Goal: Task Accomplishment & Management: Manage account settings

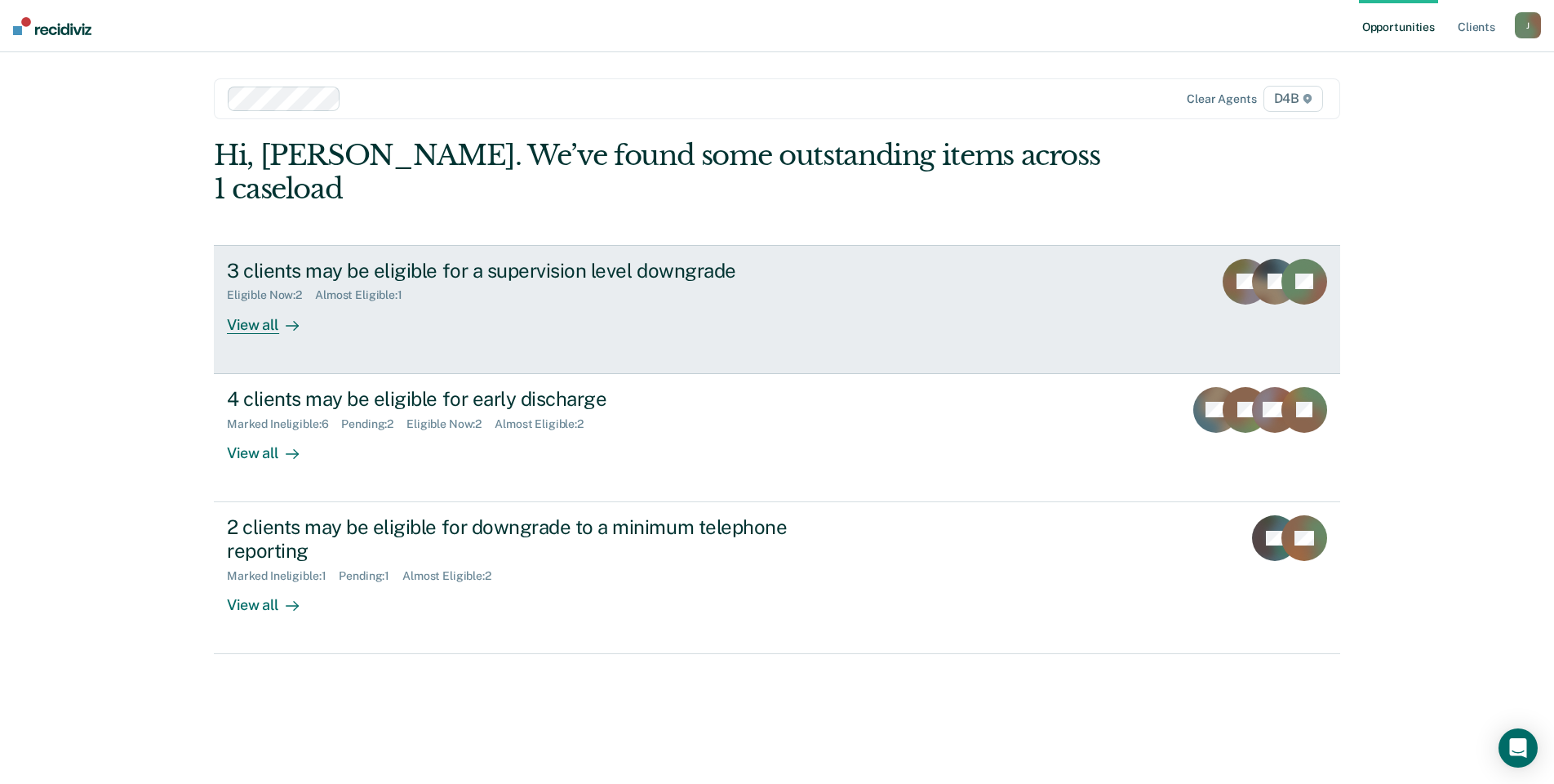
click at [274, 302] on div "View all" at bounding box center [273, 318] width 92 height 32
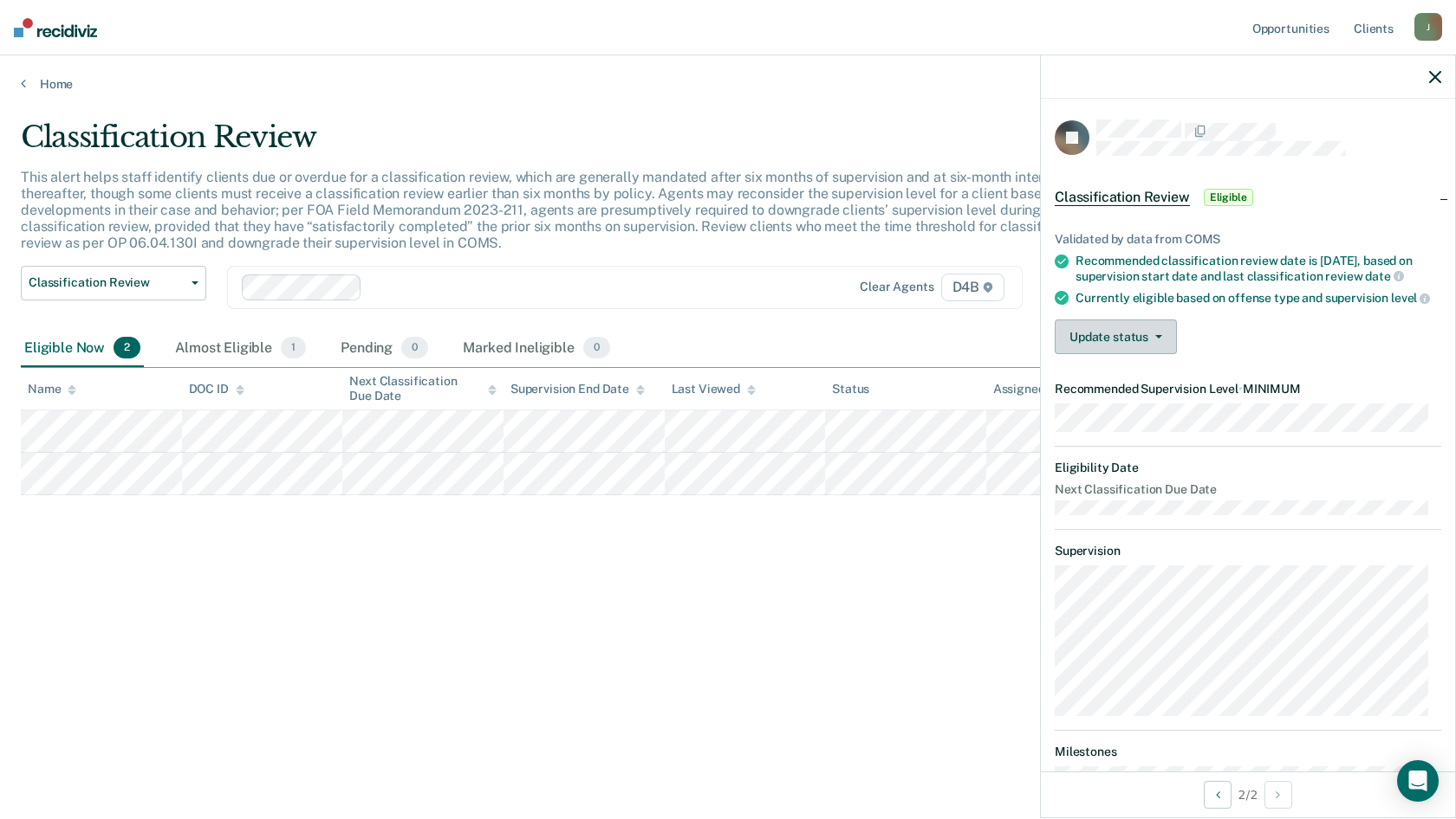
click at [1150, 339] on span "button" at bounding box center [1156, 336] width 14 height 3
click at [1123, 390] on button "[PERSON_NAME]" at bounding box center [1139, 379] width 167 height 28
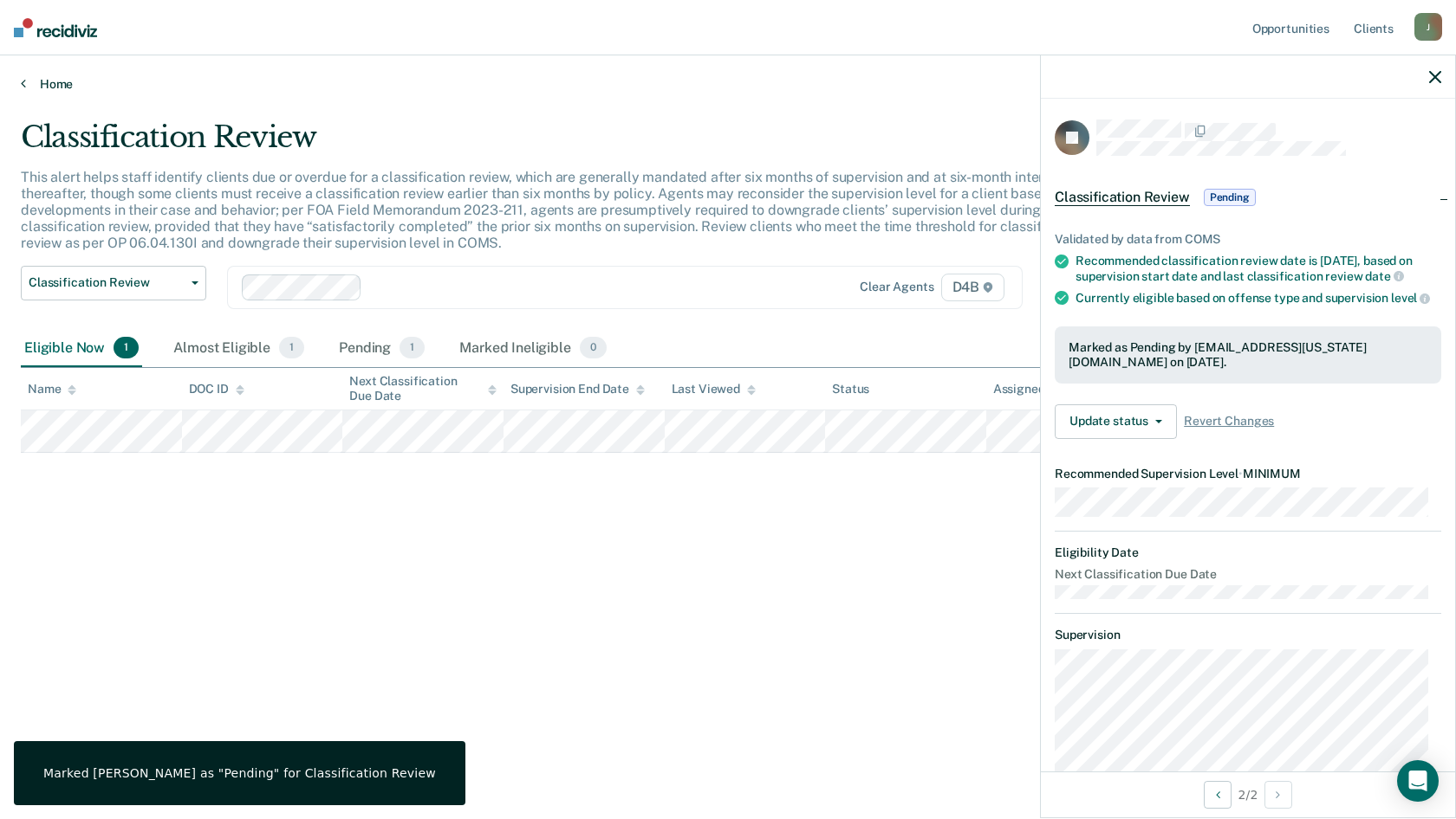
click at [44, 82] on link "Home" at bounding box center [728, 84] width 1414 height 16
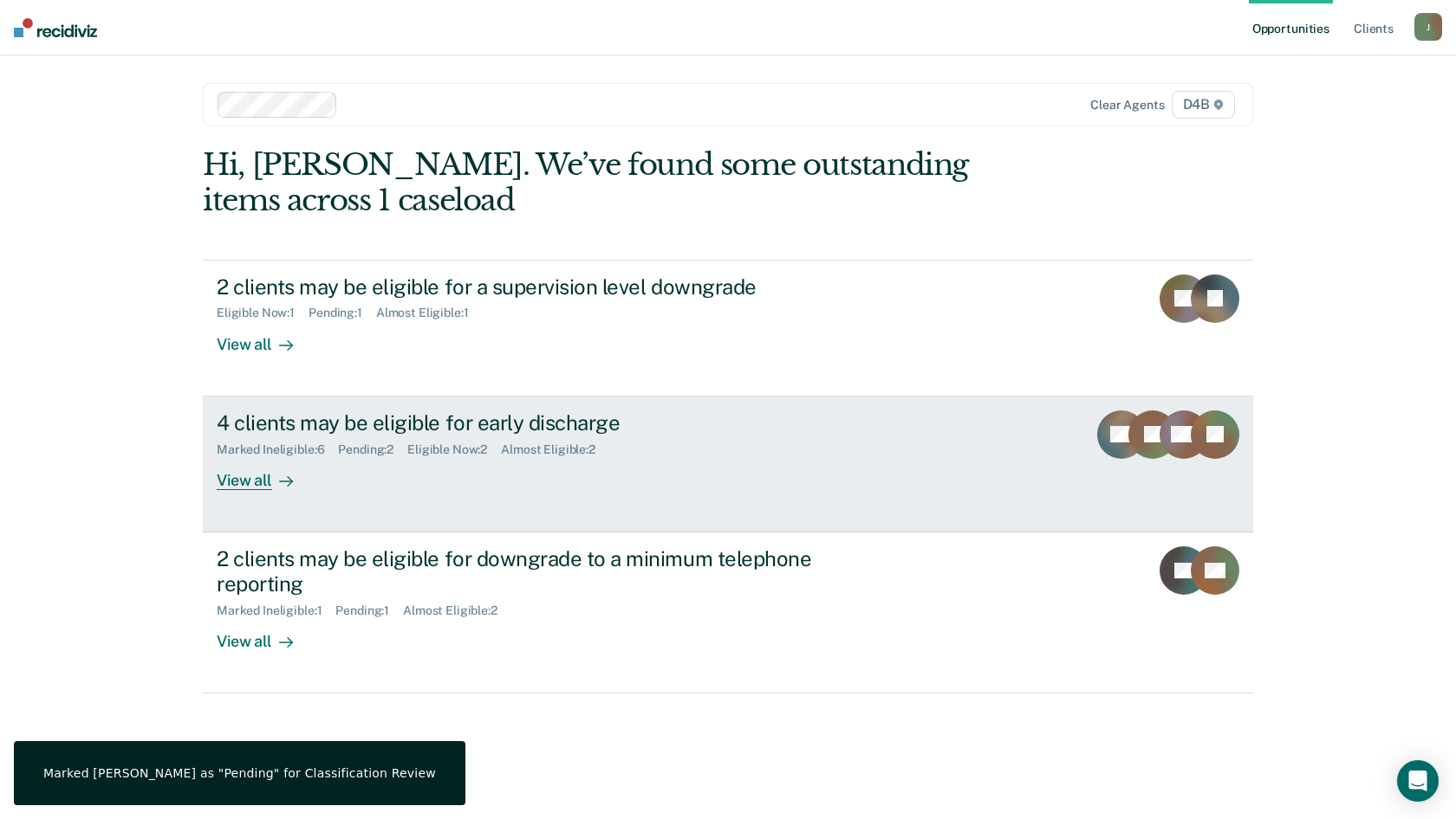
click at [354, 428] on div "4 clients may be eligible for early discharge" at bounding box center [521, 422] width 609 height 25
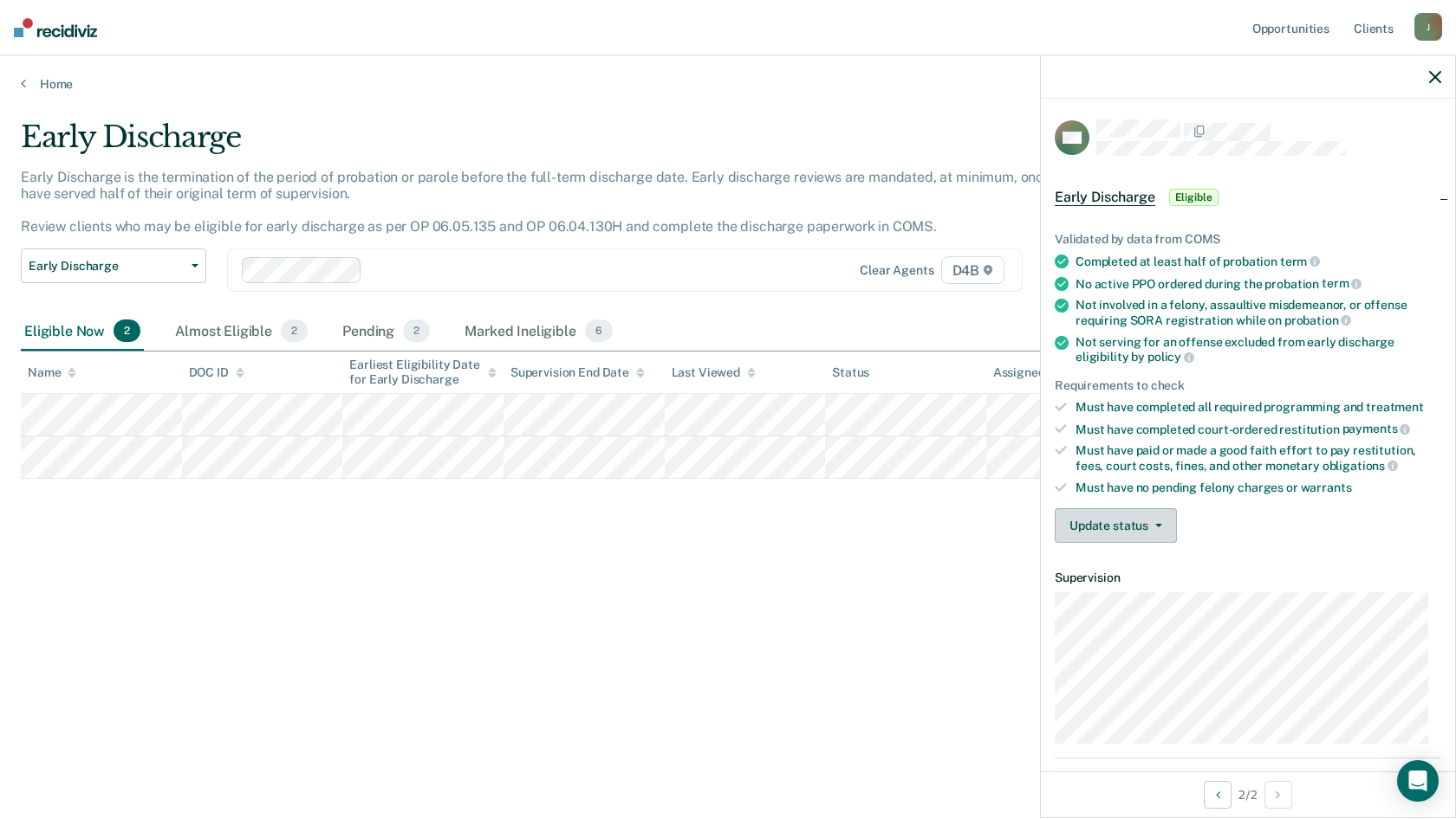
click at [1156, 524] on icon "button" at bounding box center [1159, 525] width 7 height 3
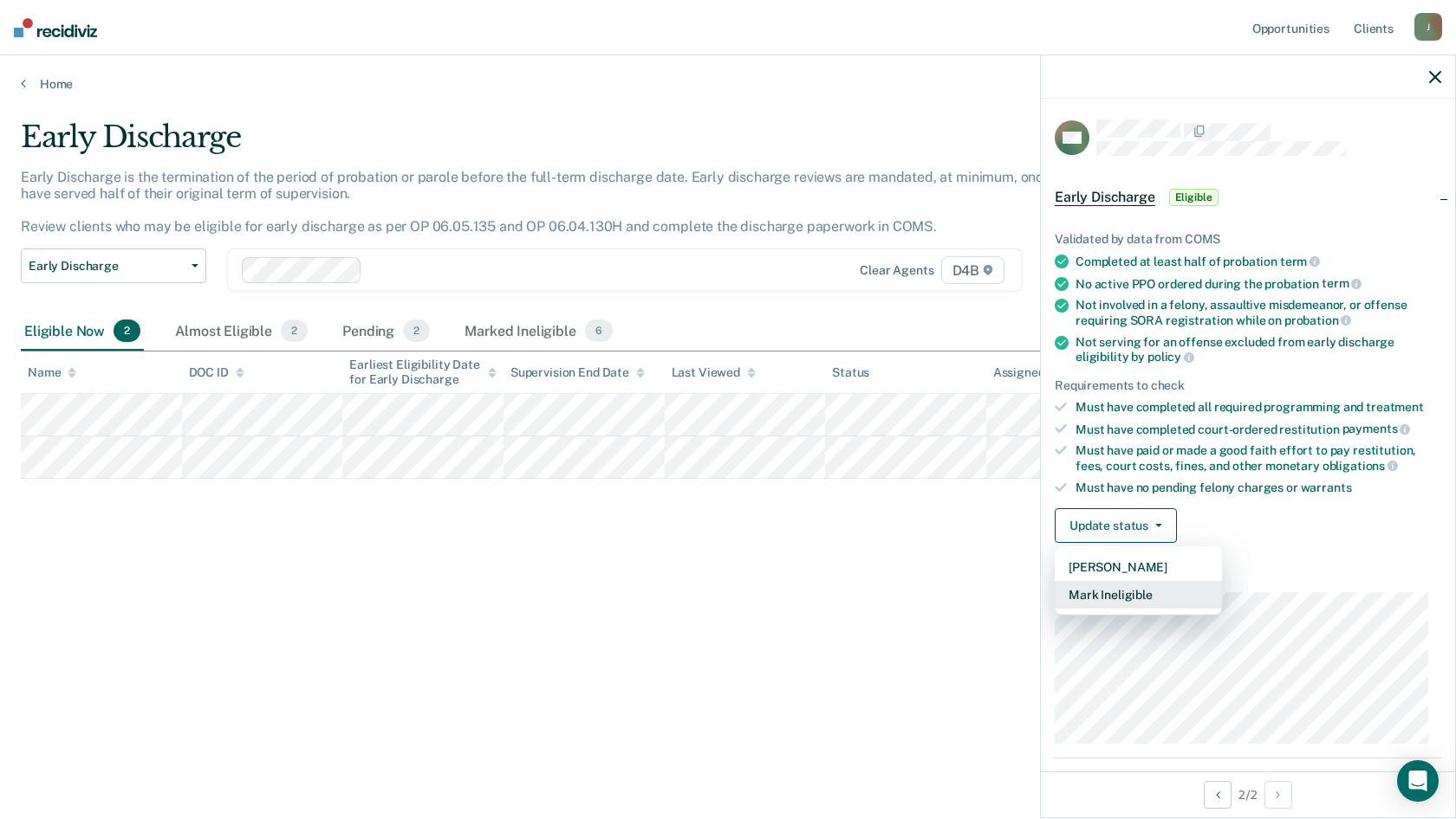
click at [1108, 587] on button "Mark Ineligible" at bounding box center [1139, 595] width 167 height 28
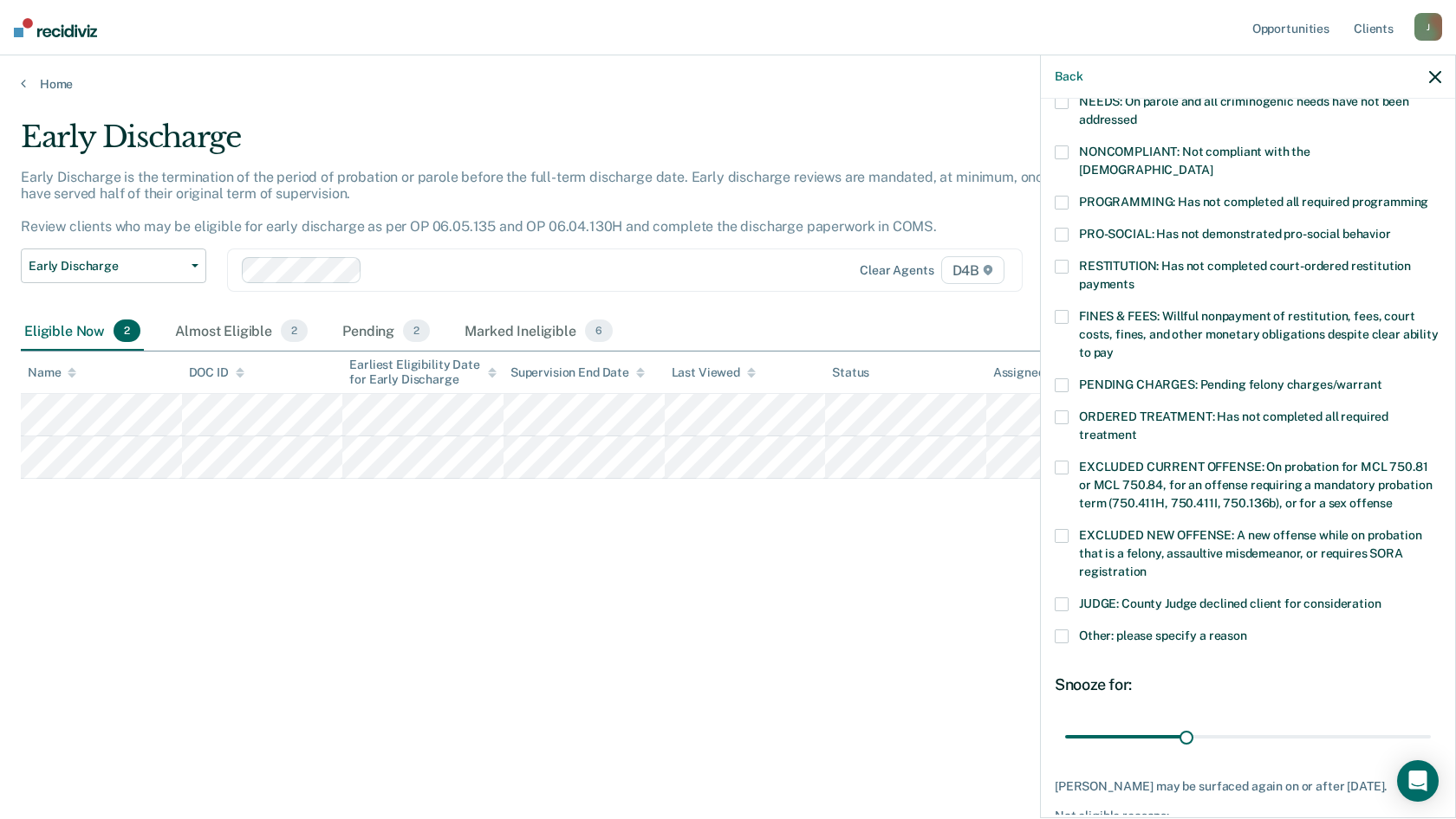
scroll to position [347, 0]
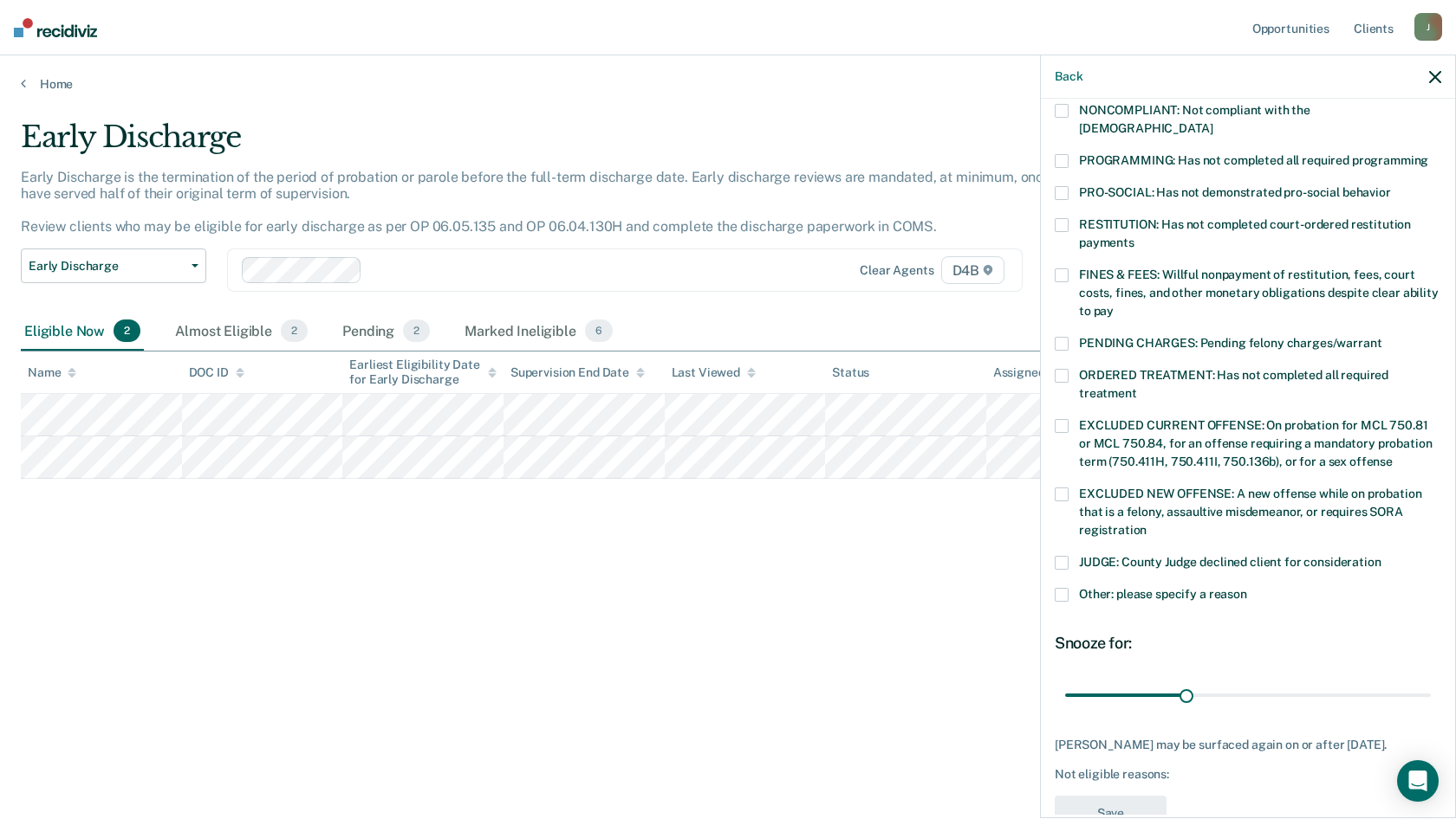
click at [1069, 588] on label "Other: please specify a reason" at bounding box center [1248, 597] width 387 height 18
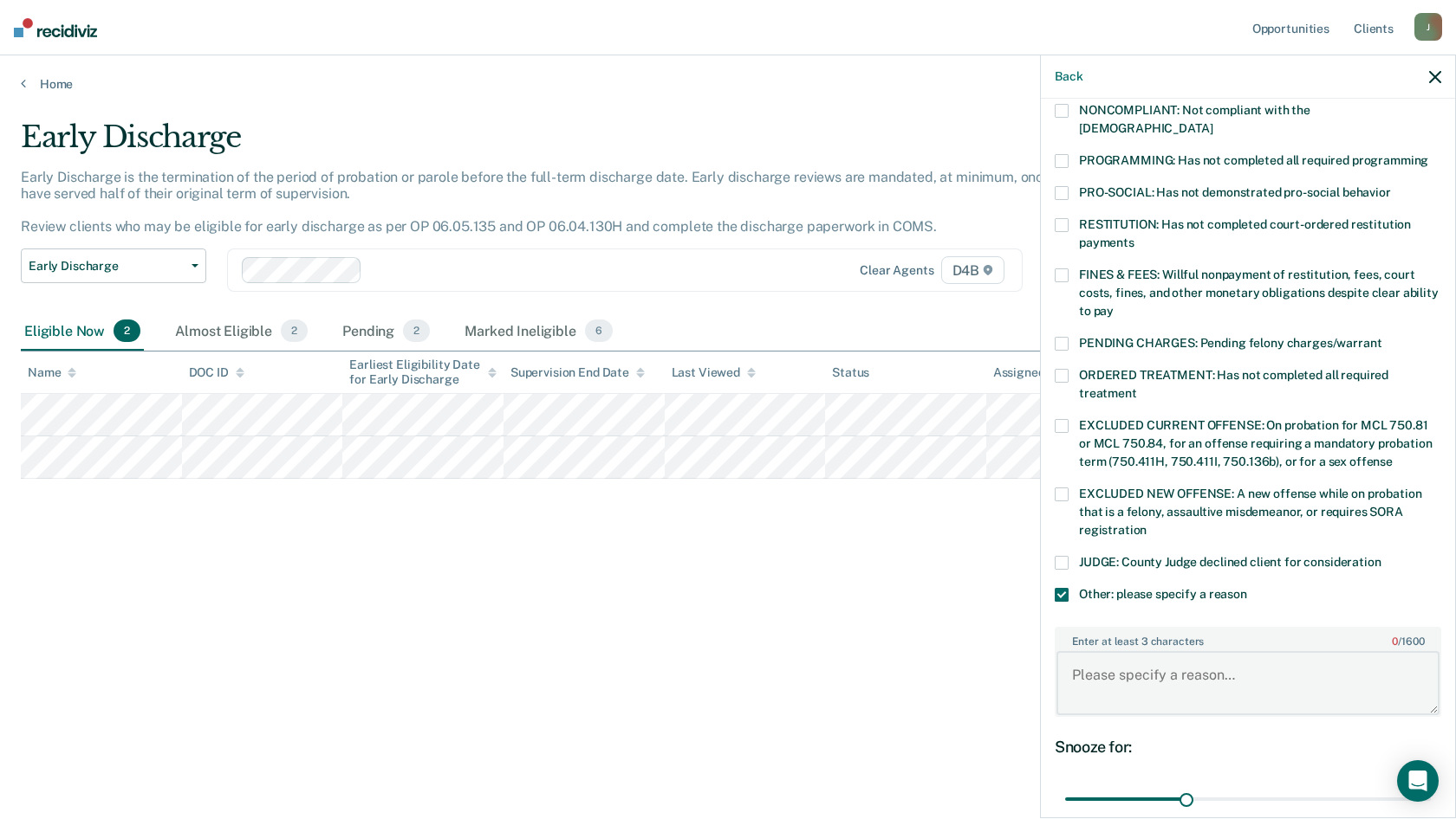
click at [1115, 651] on textarea "Enter at least 3 characters 0 / 1600" at bounding box center [1247, 683] width 383 height 64
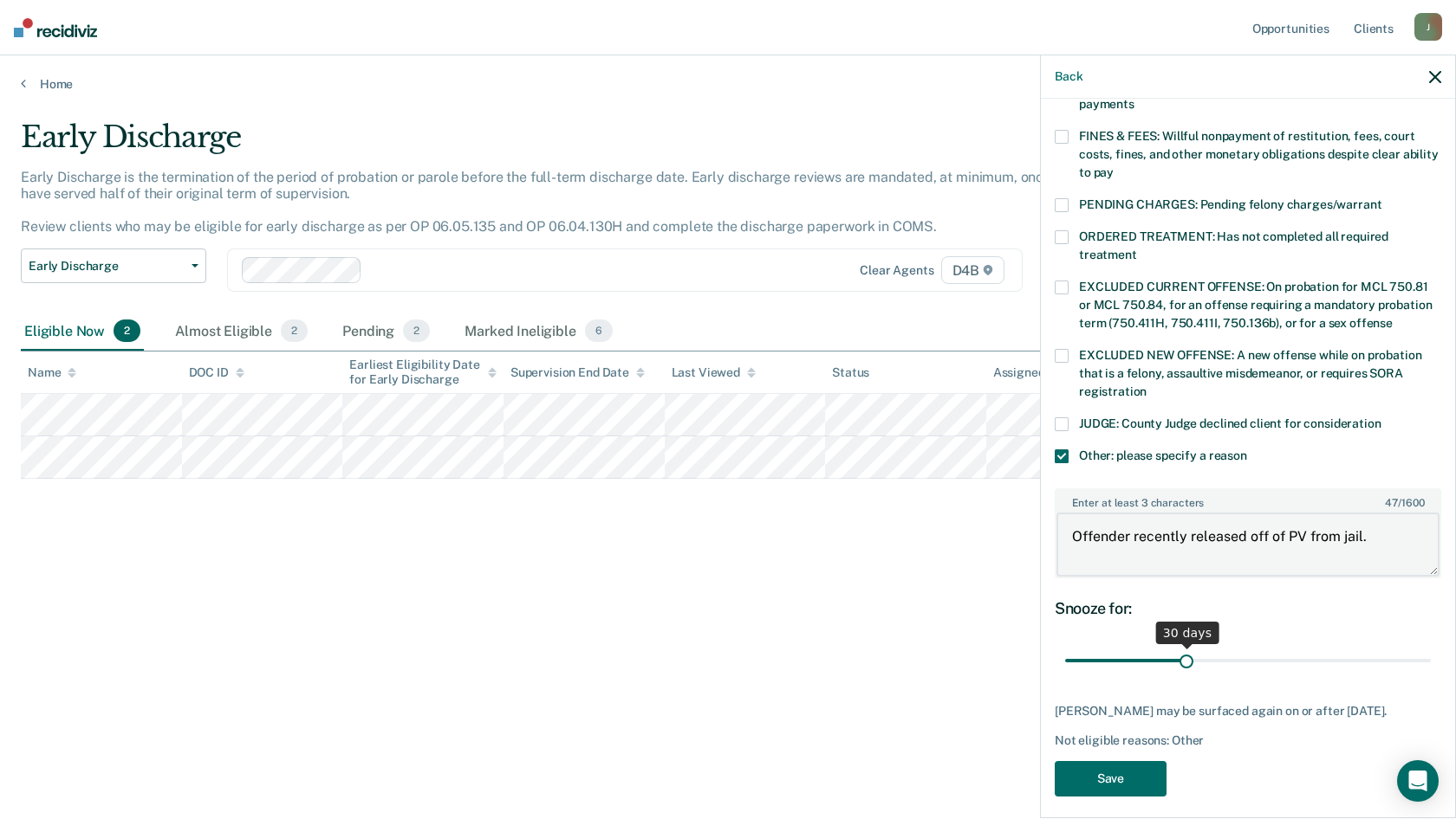
scroll to position [493, 0]
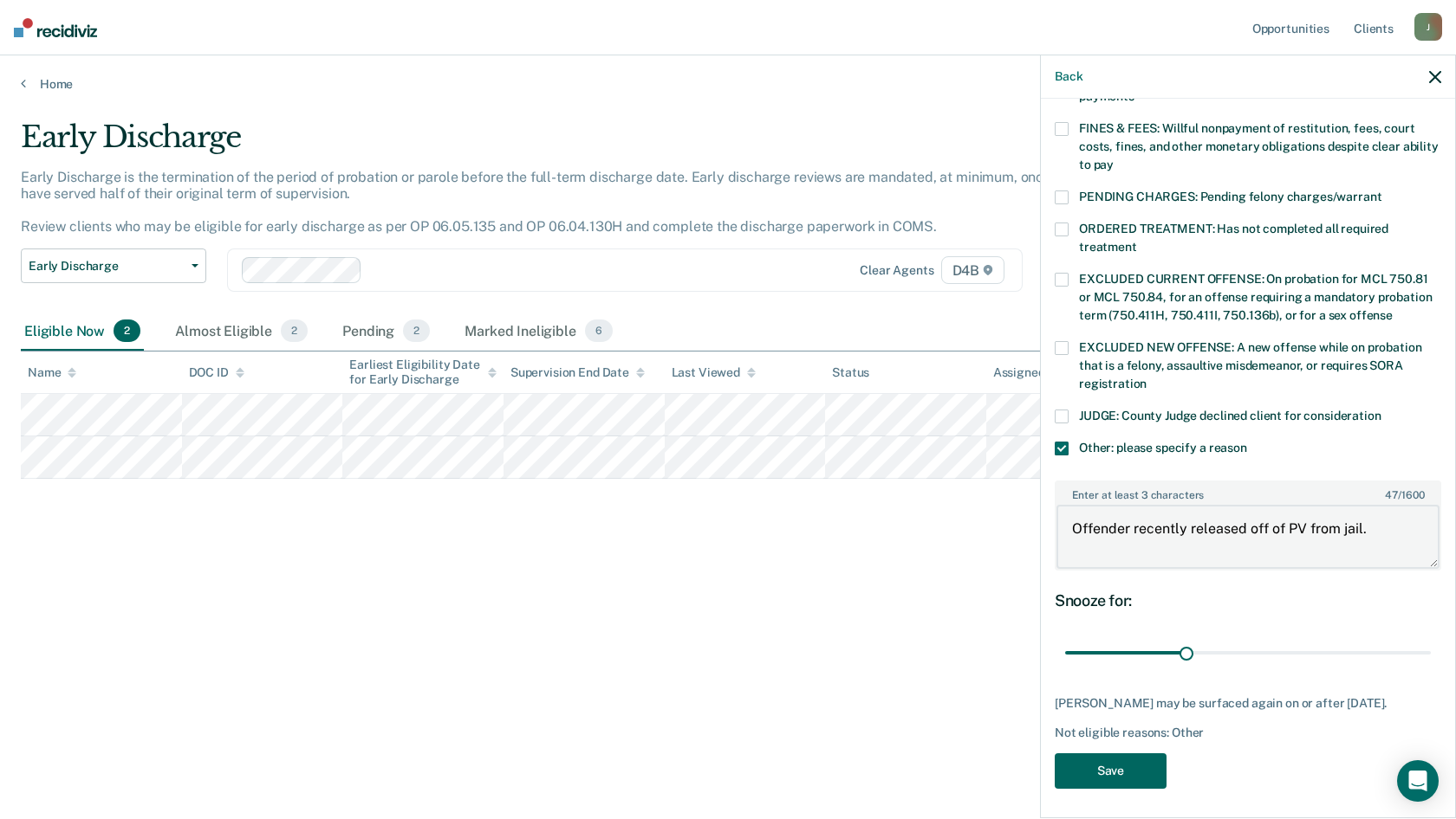
type textarea "Offender recently released off of PV from jail."
click at [1141, 756] on button "Save" at bounding box center [1111, 771] width 111 height 36
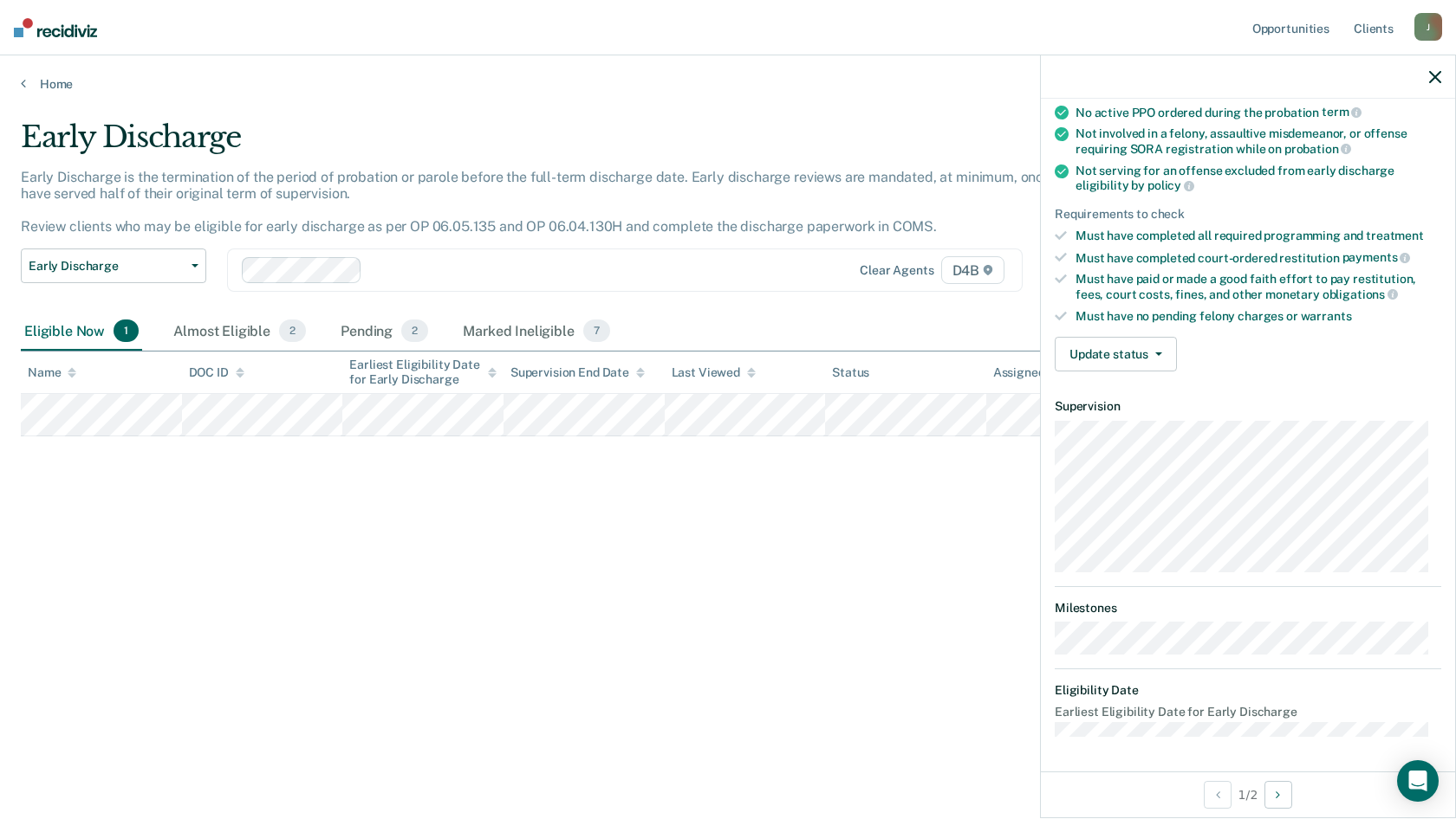
scroll to position [170, 0]
click at [1138, 361] on button "Update status" at bounding box center [1116, 356] width 122 height 35
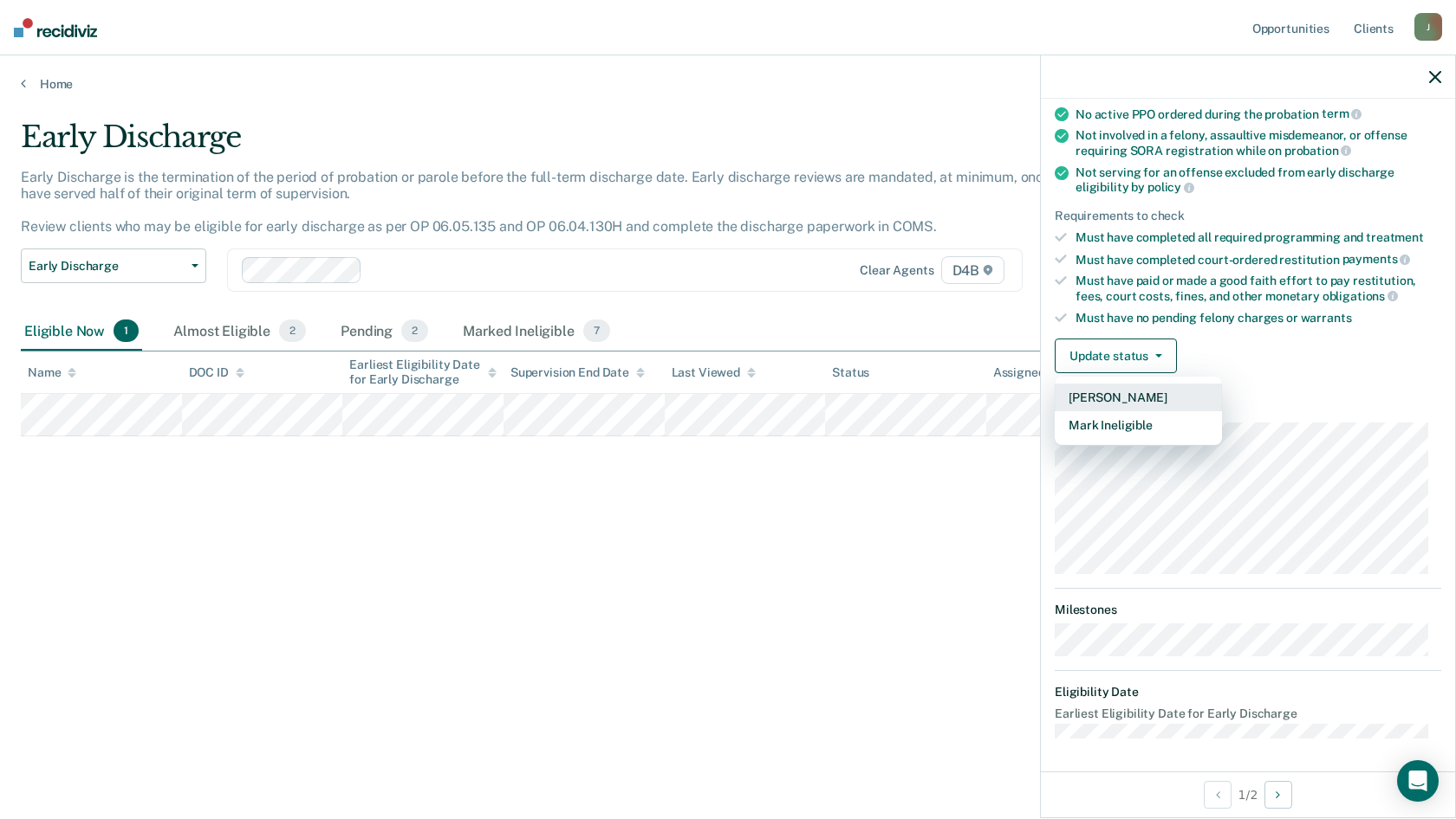
click at [1136, 393] on button "[PERSON_NAME]" at bounding box center [1139, 398] width 167 height 28
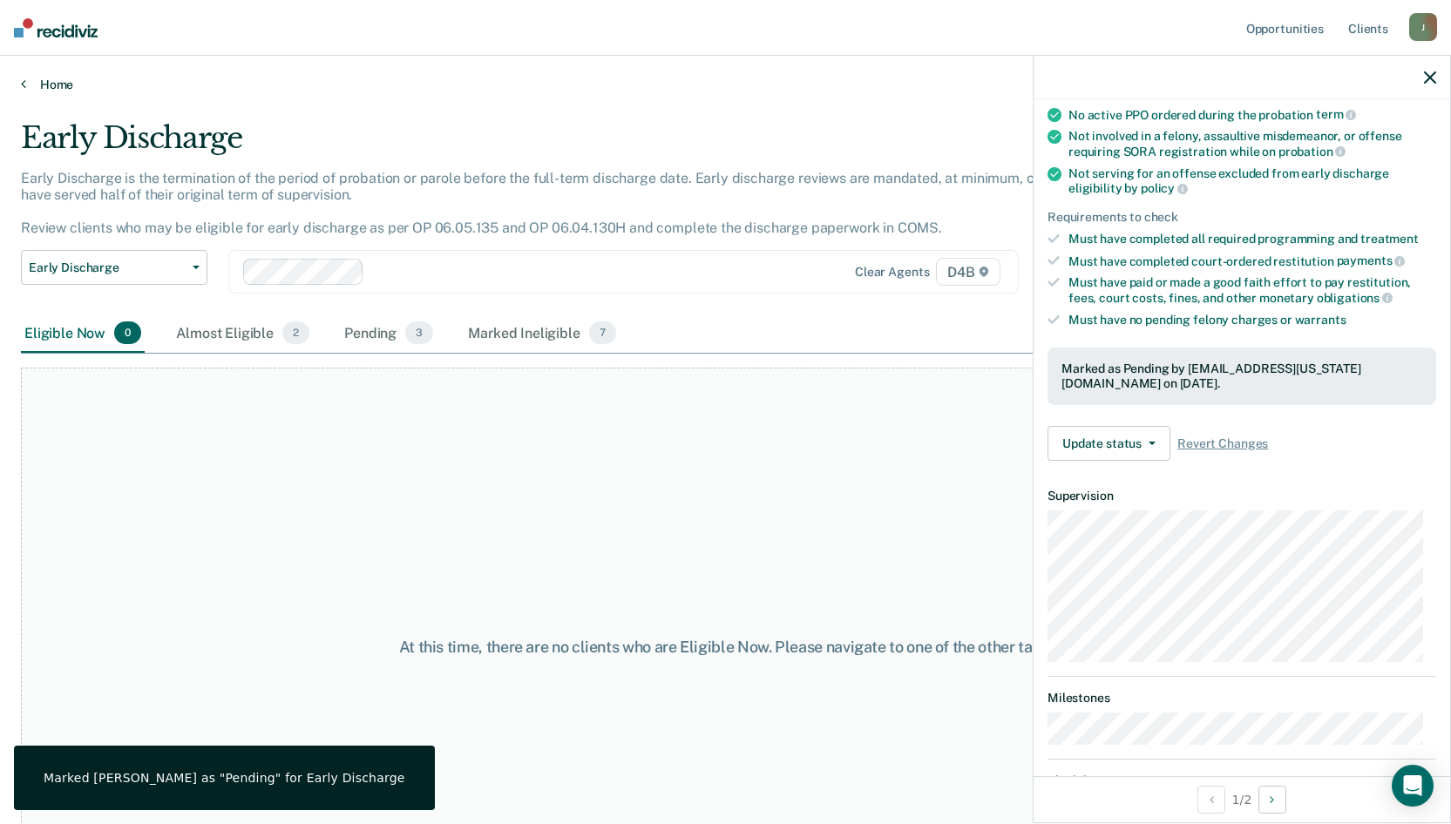
click at [62, 78] on link "Home" at bounding box center [725, 85] width 1409 height 16
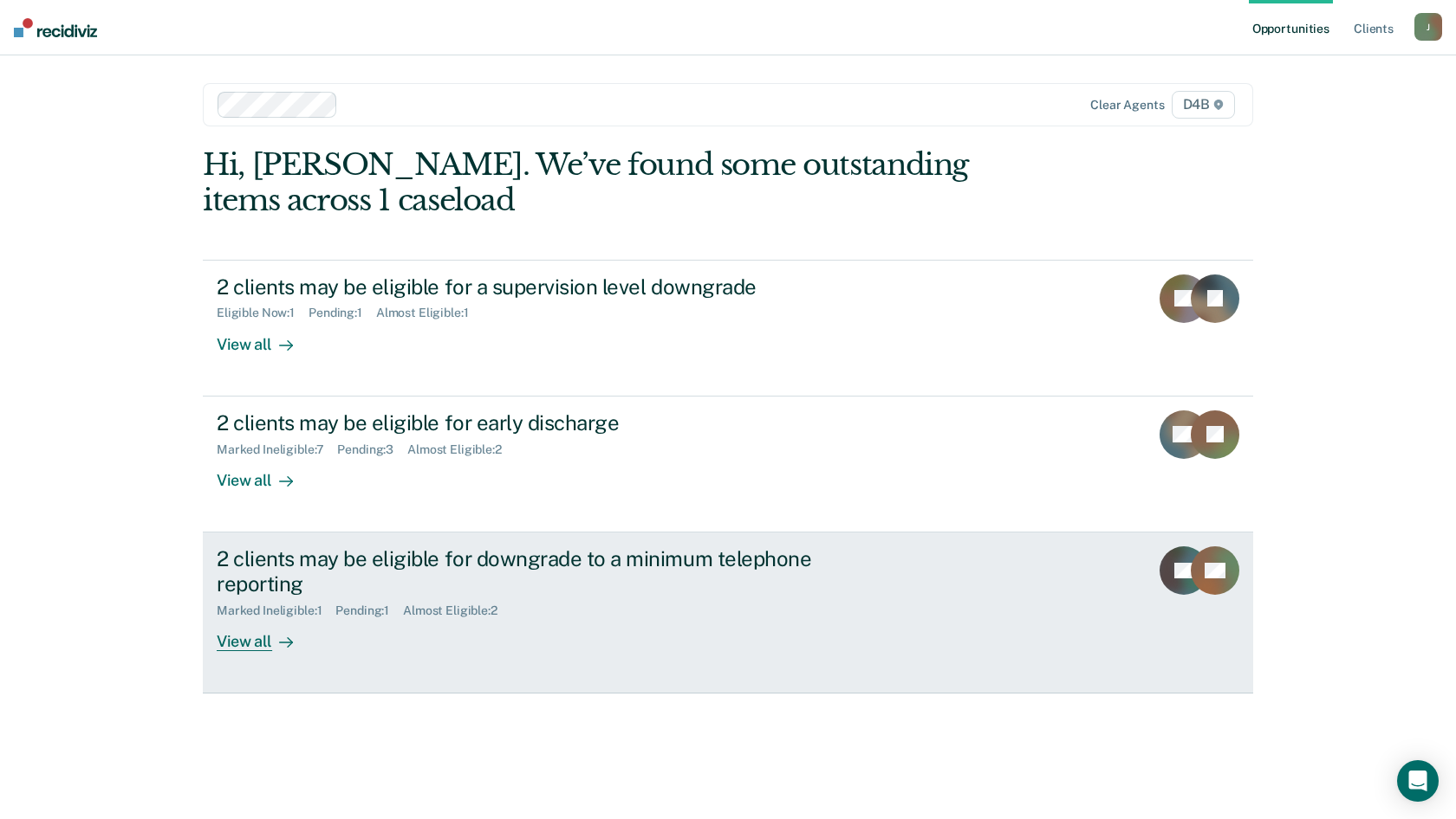
click at [247, 644] on div "View all" at bounding box center [266, 634] width 97 height 34
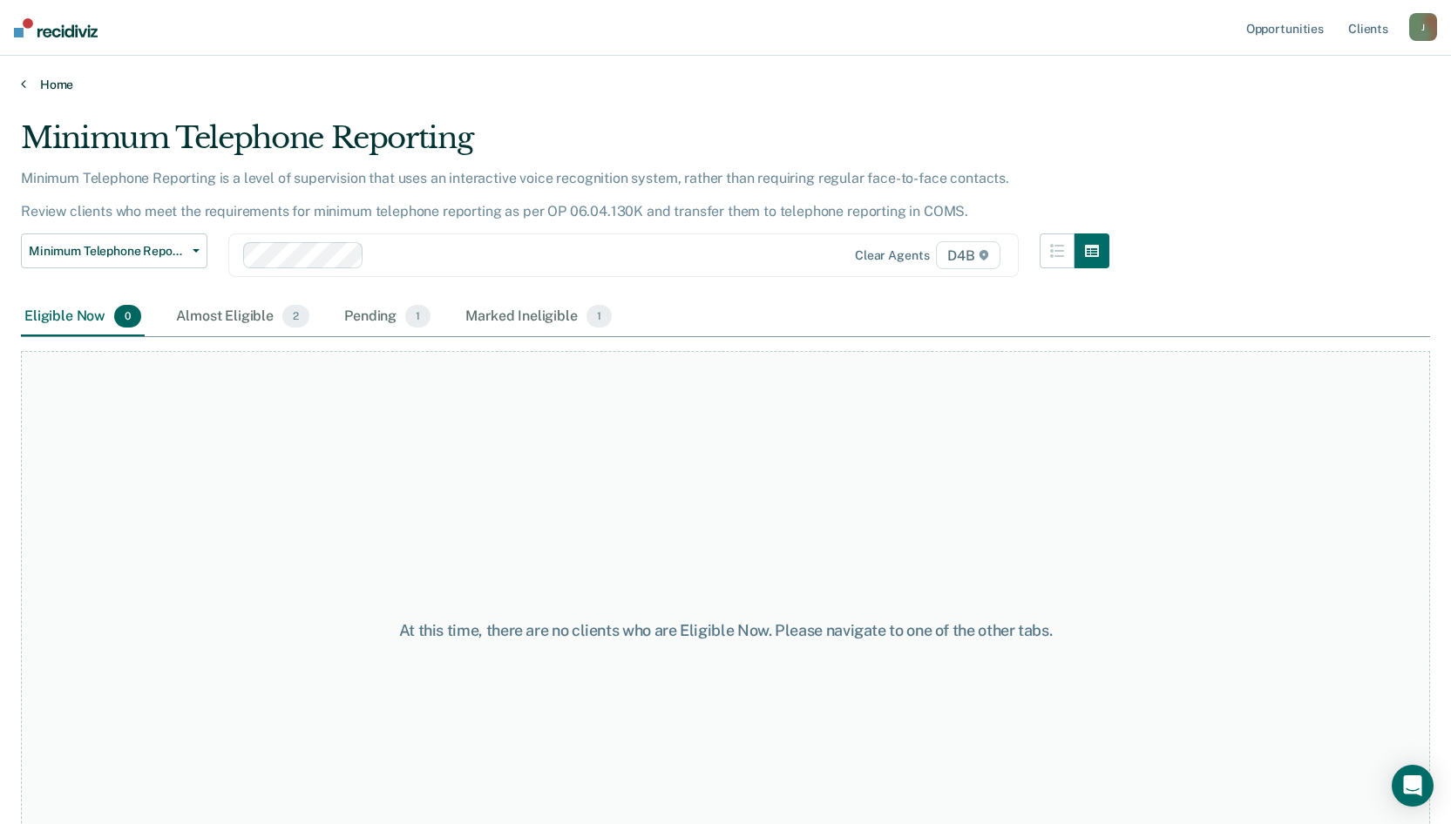
click at [64, 86] on link "Home" at bounding box center [725, 85] width 1409 height 16
